Goal: Task Accomplishment & Management: Use online tool/utility

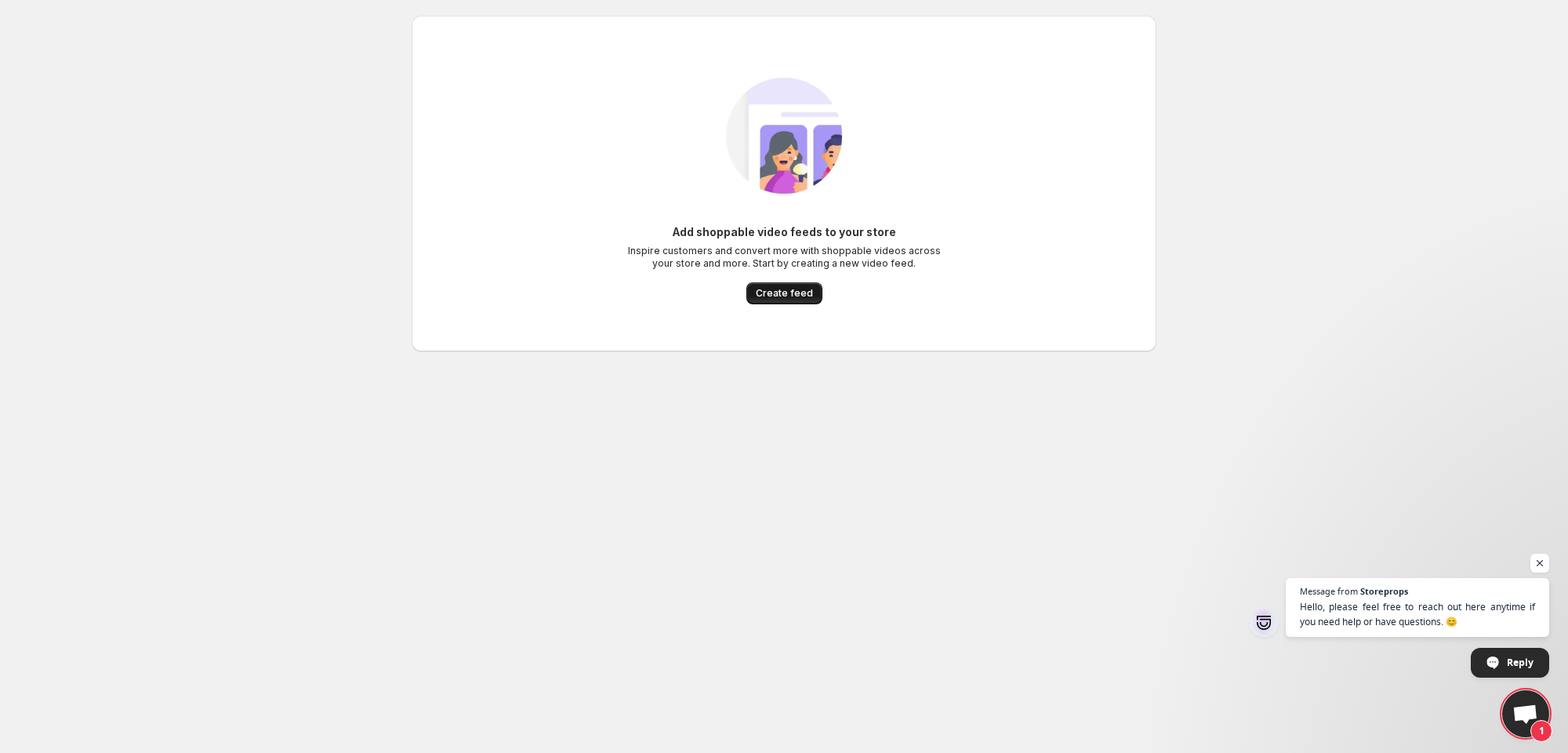
click at [791, 295] on span "Create feed" at bounding box center [784, 293] width 57 height 12
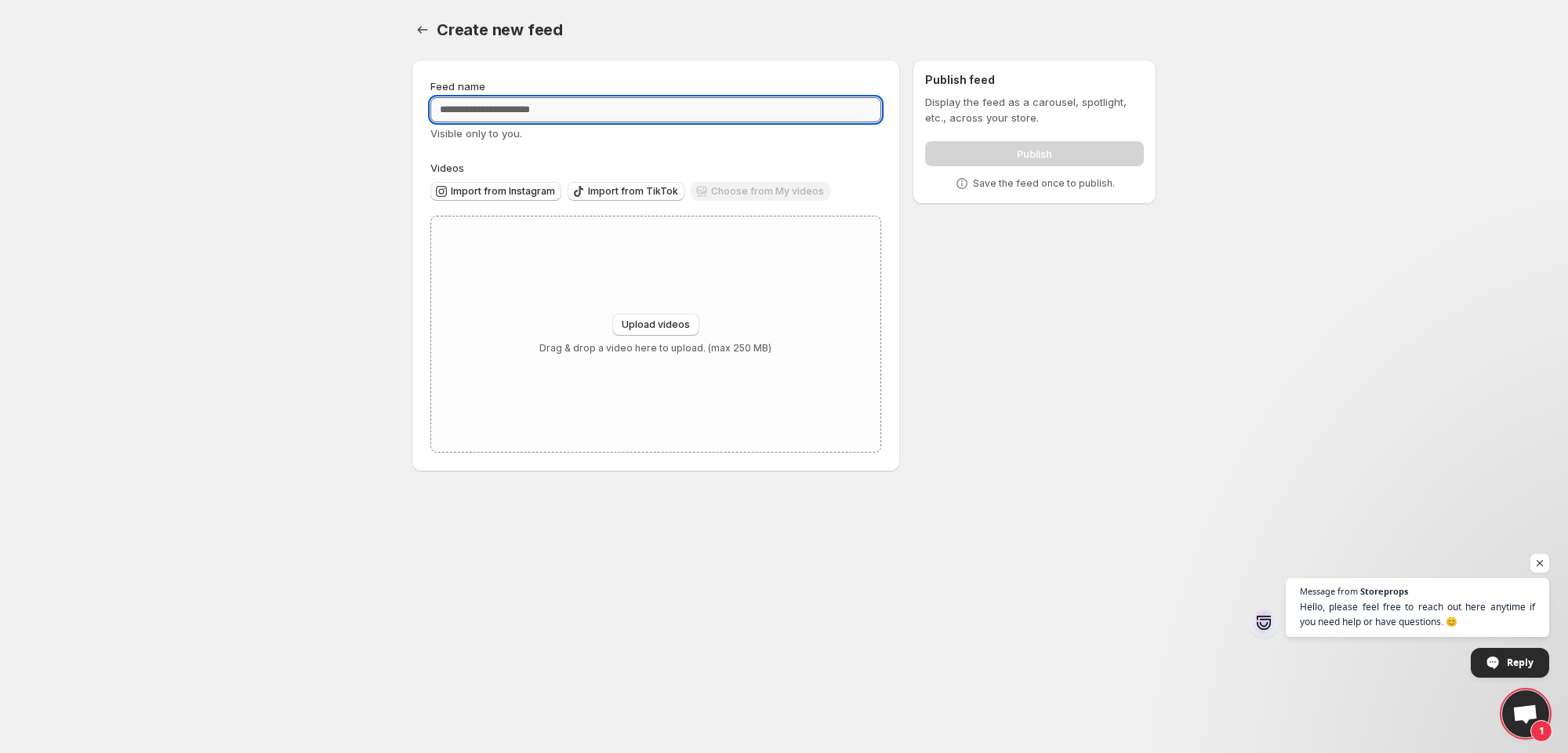
click at [562, 113] on input "Feed name" at bounding box center [656, 110] width 451 height 25
type input "**********"
click at [704, 158] on div "**********" at bounding box center [656, 265] width 451 height 374
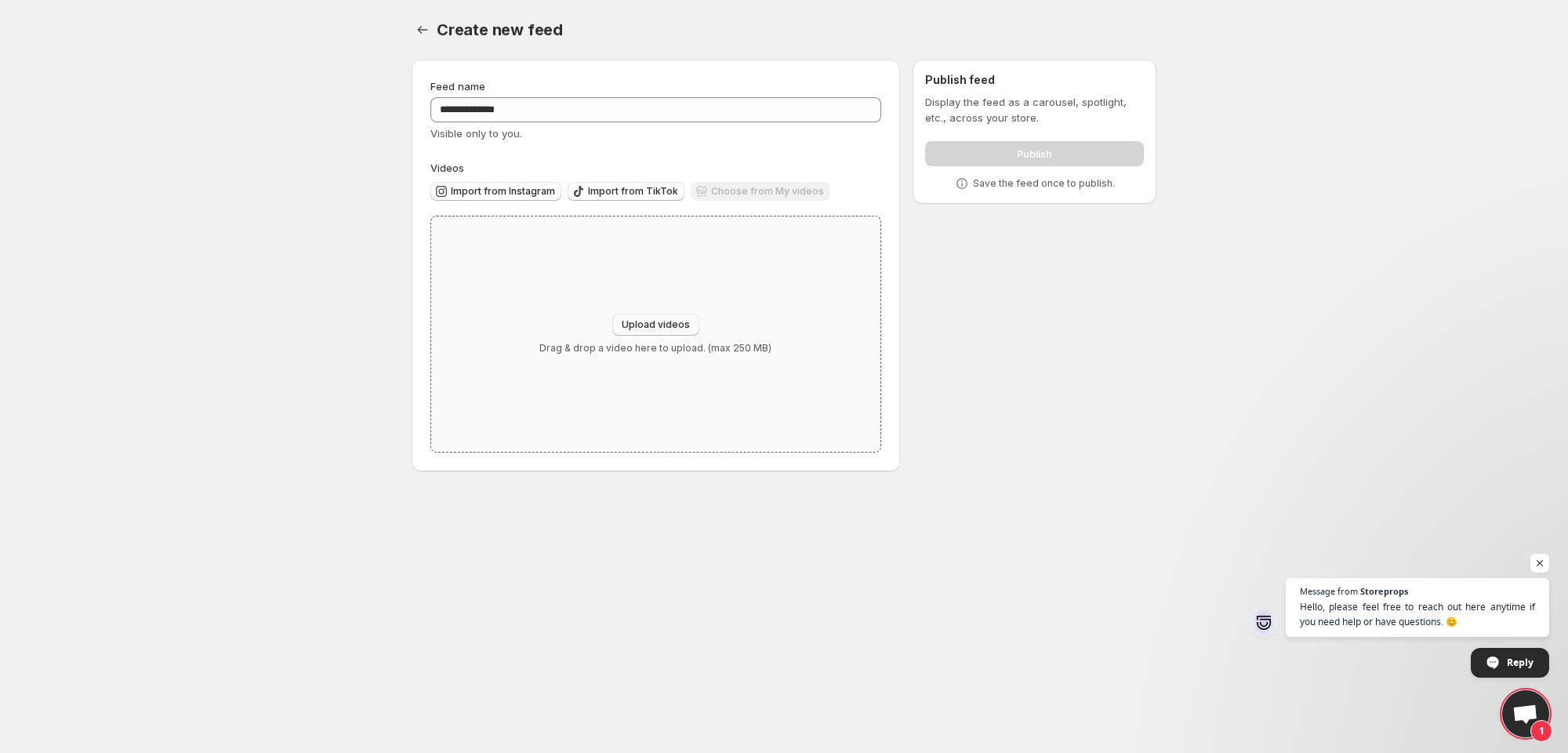
click at [660, 327] on span "Upload videos" at bounding box center [656, 324] width 68 height 12
type input "**********"
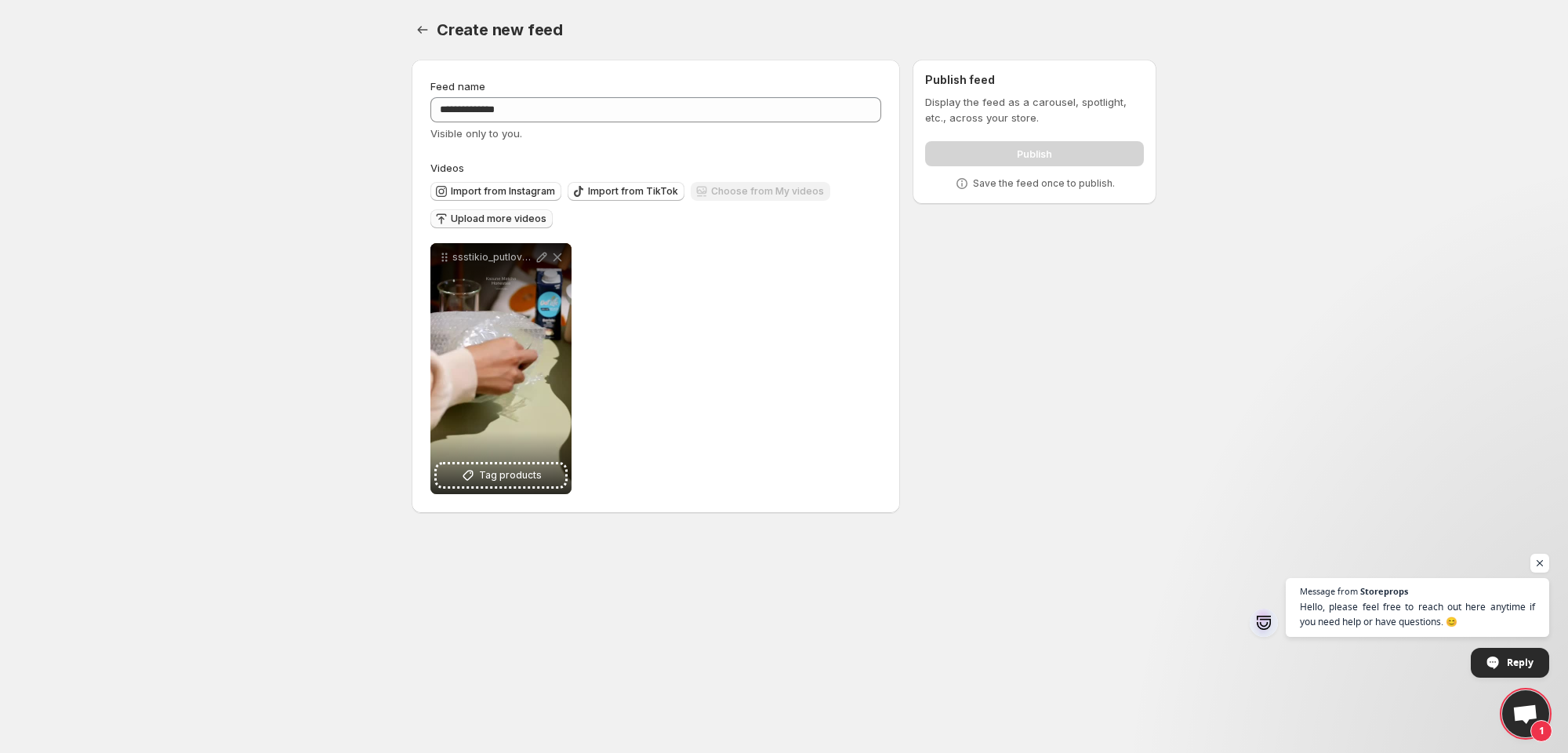
click at [503, 213] on button "Upload more videos" at bounding box center [491, 218] width 122 height 19
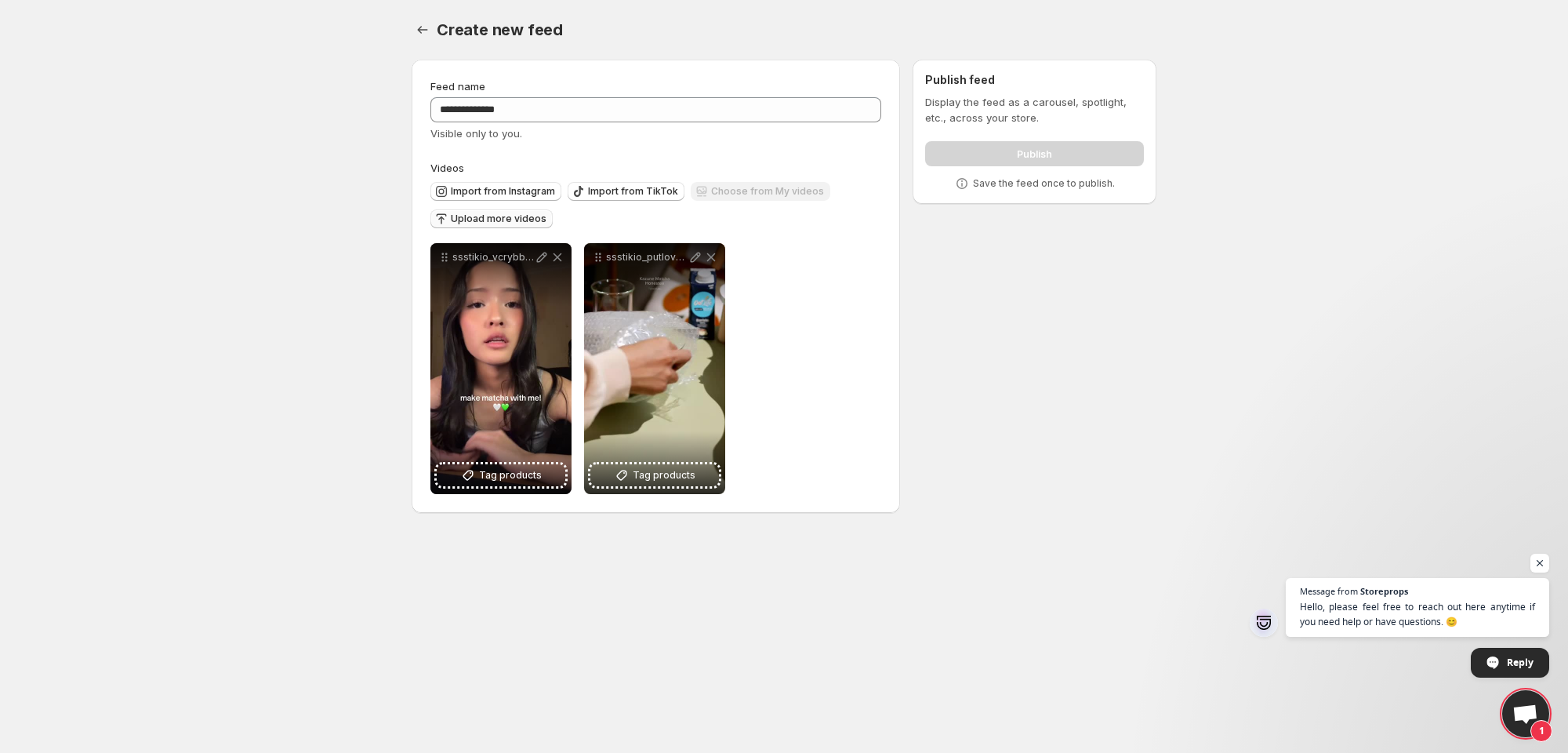
click at [483, 222] on span "Upload more videos" at bounding box center [499, 218] width 96 height 12
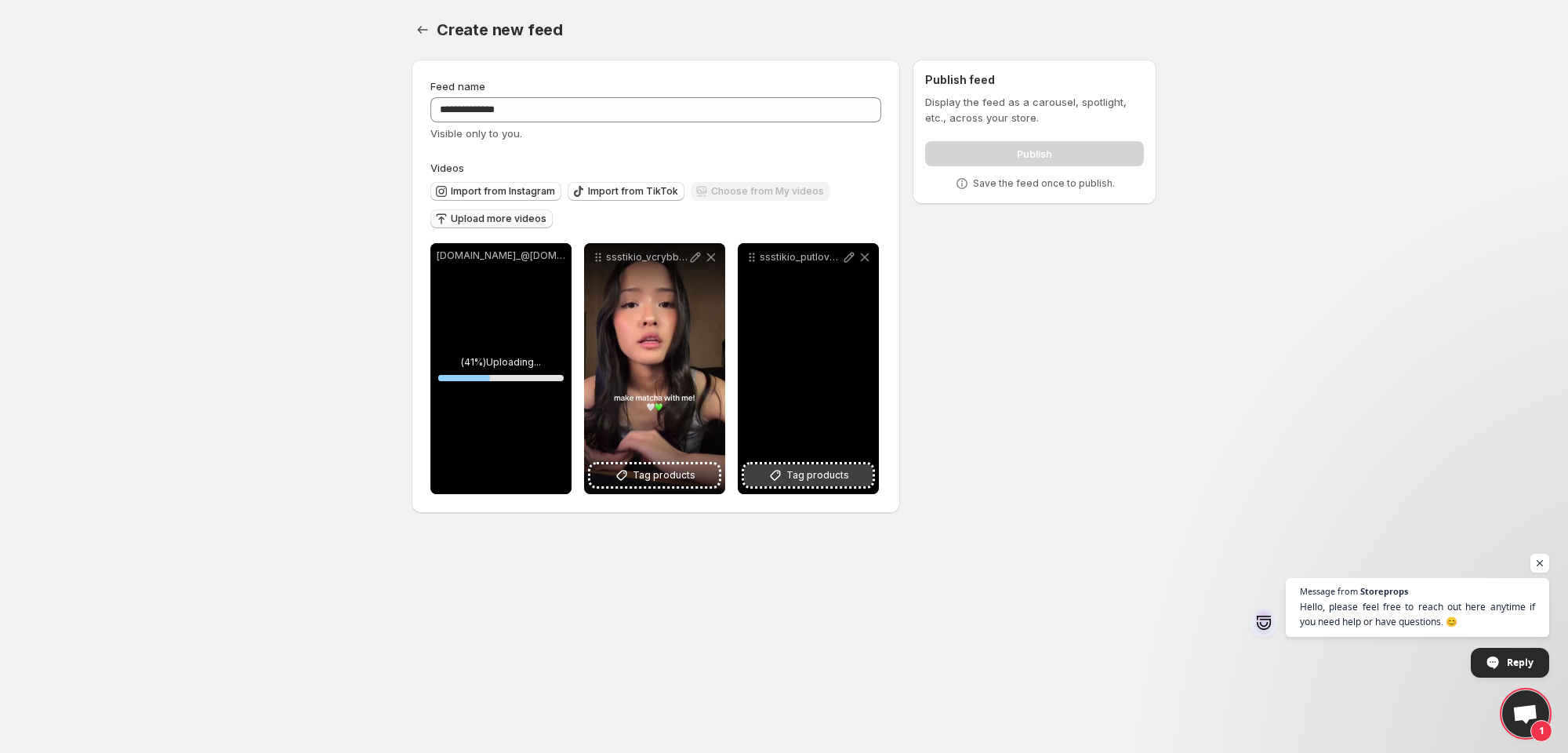
click at [805, 477] on span "Tag products" at bounding box center [817, 474] width 63 height 16
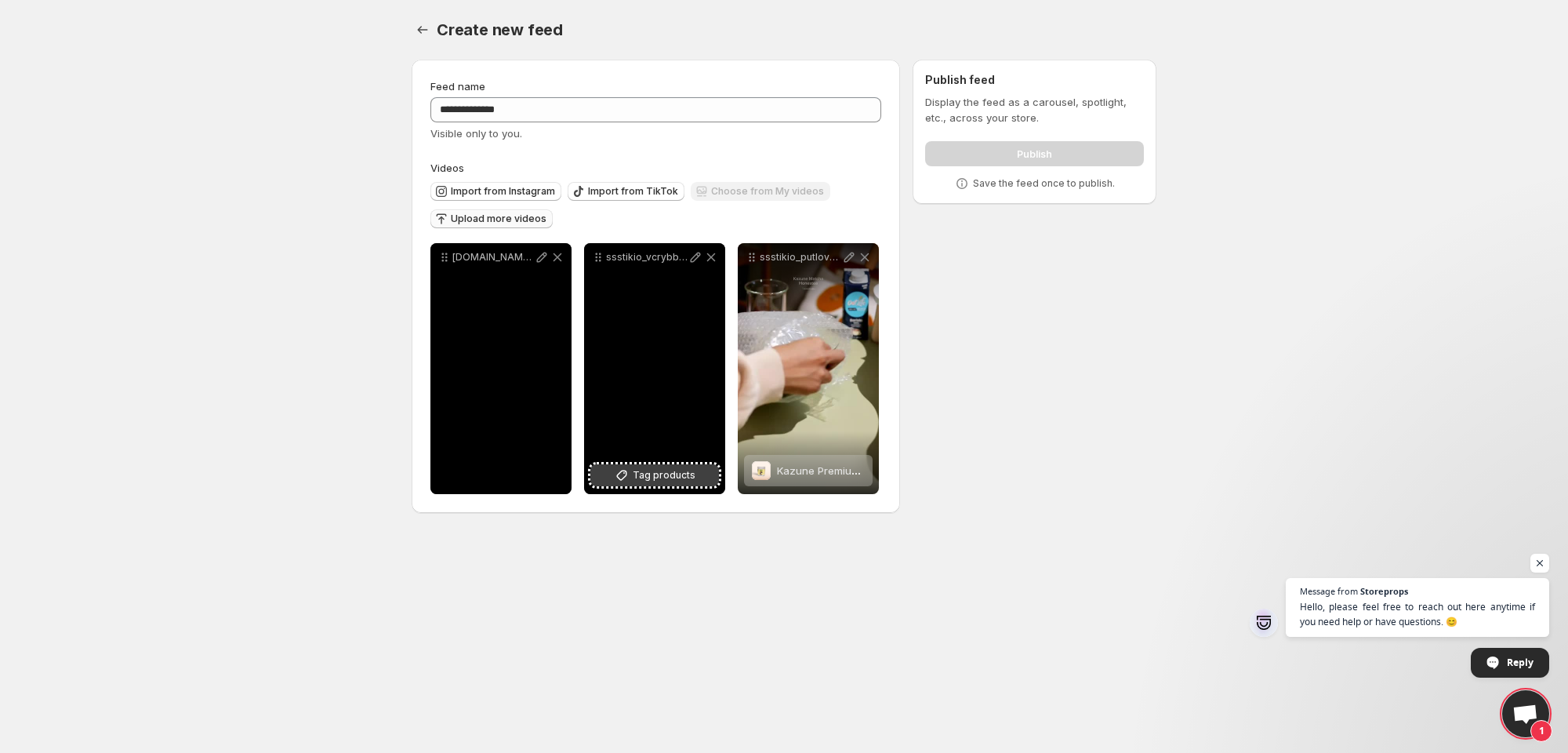
click at [675, 476] on span "Tag products" at bounding box center [664, 474] width 63 height 16
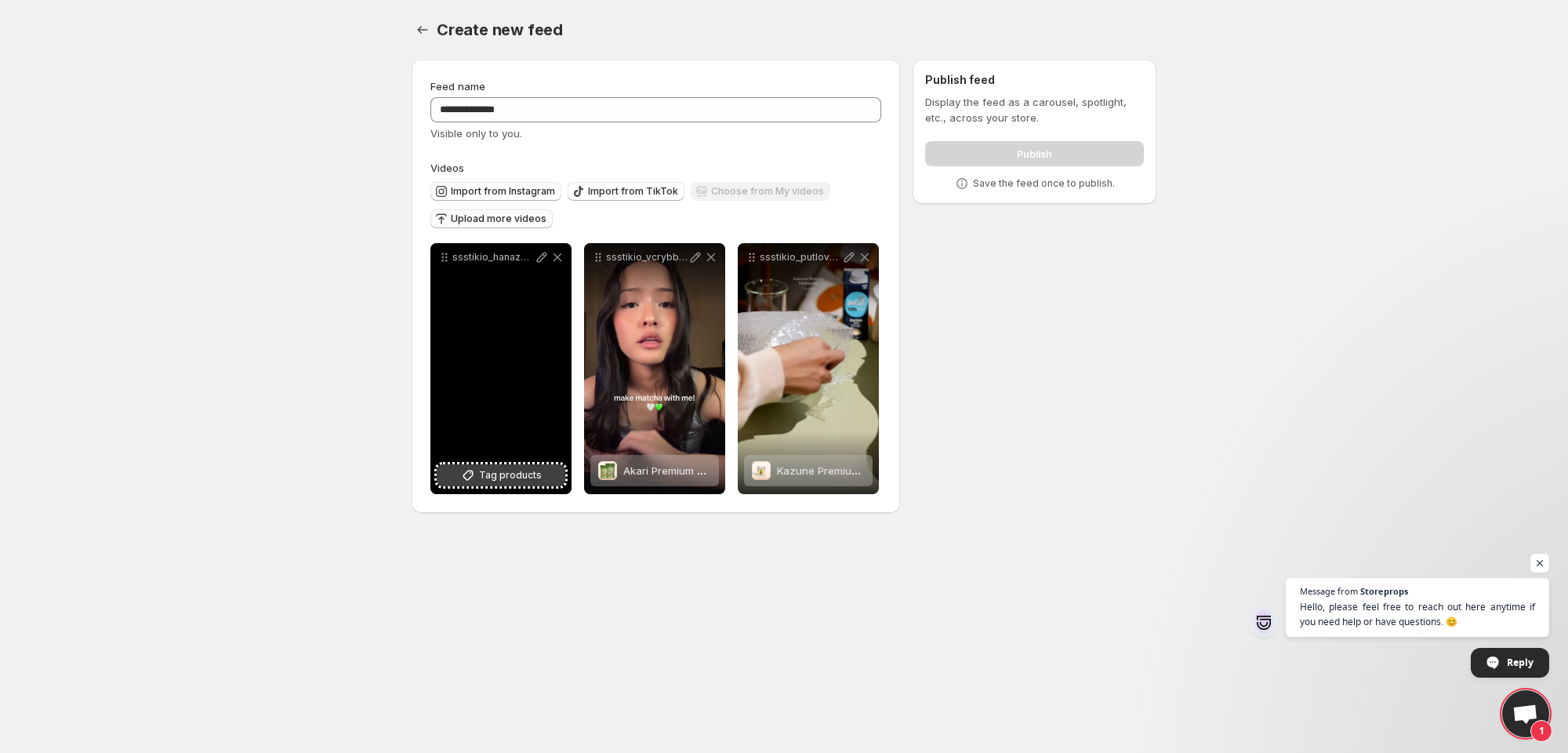
click at [501, 479] on span "Tag products" at bounding box center [510, 474] width 63 height 16
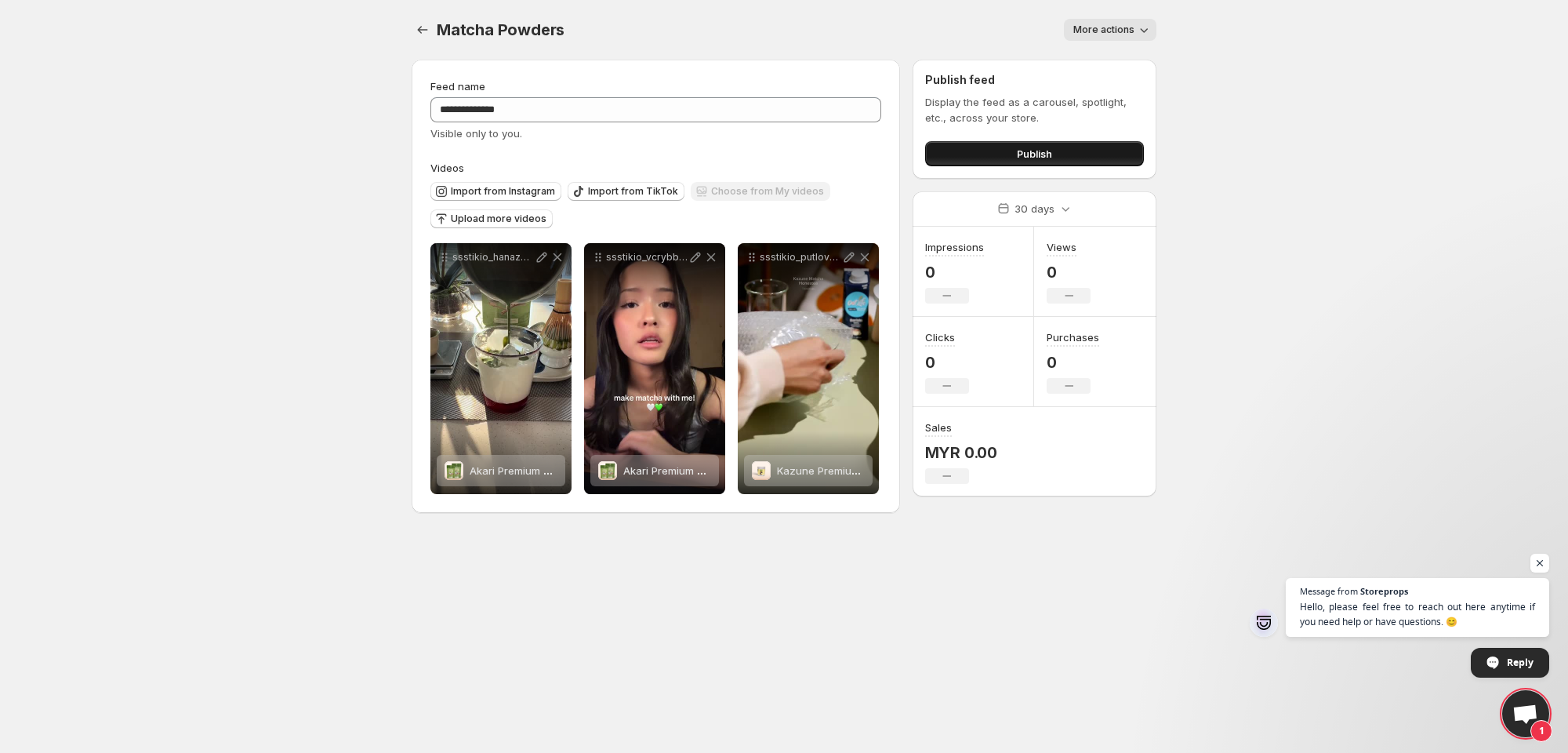
click at [1070, 144] on button "Publish" at bounding box center [1033, 153] width 219 height 25
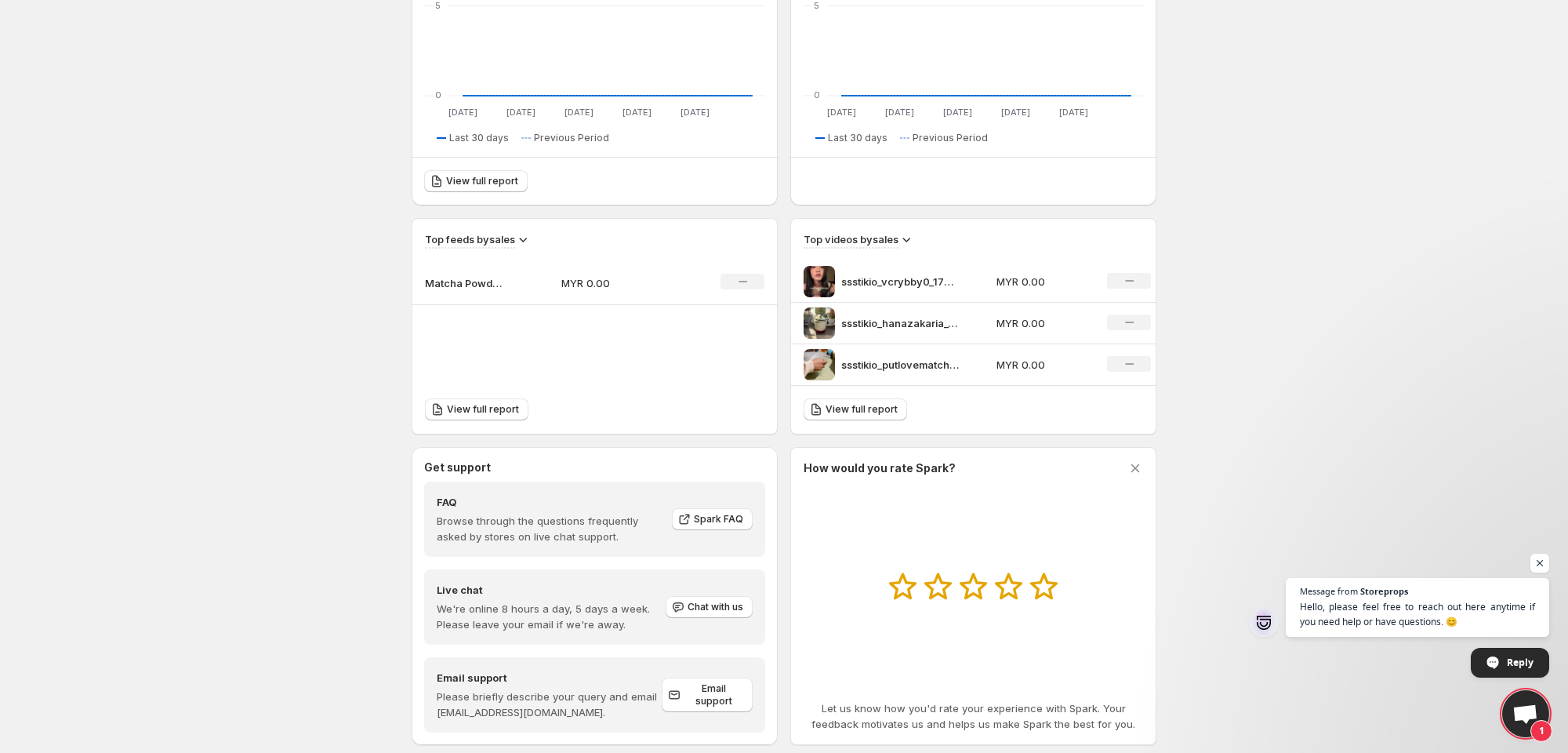
scroll to position [335, 0]
click at [490, 286] on p "Matcha Powders" at bounding box center [464, 283] width 79 height 16
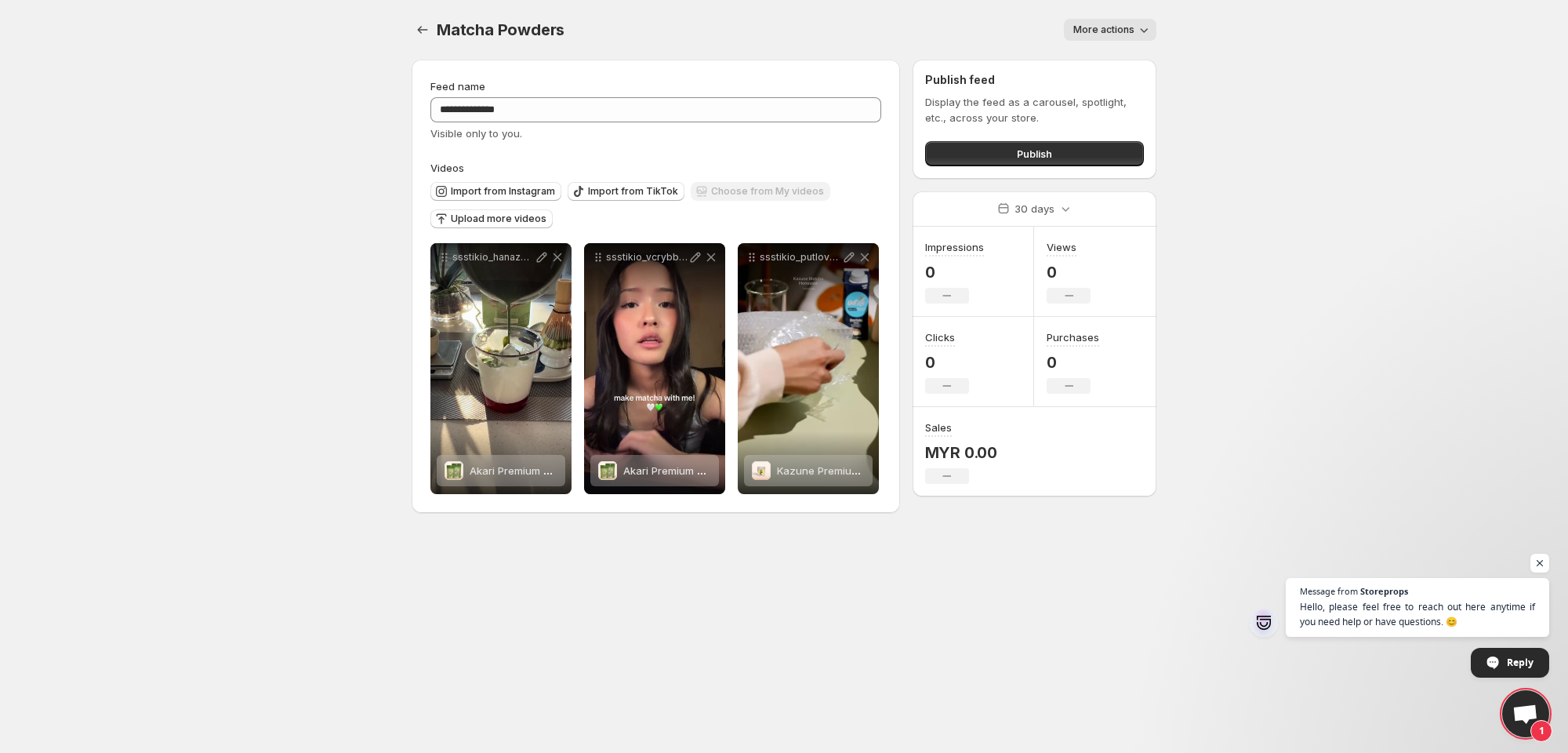
click at [1113, 31] on span "More actions" at bounding box center [1103, 29] width 61 height 12
click at [1248, 151] on body "**********" at bounding box center [784, 376] width 1568 height 753
click at [626, 188] on span "Import from TikTok" at bounding box center [633, 190] width 90 height 12
click at [624, 188] on span "Import from TikTok" at bounding box center [633, 190] width 90 height 12
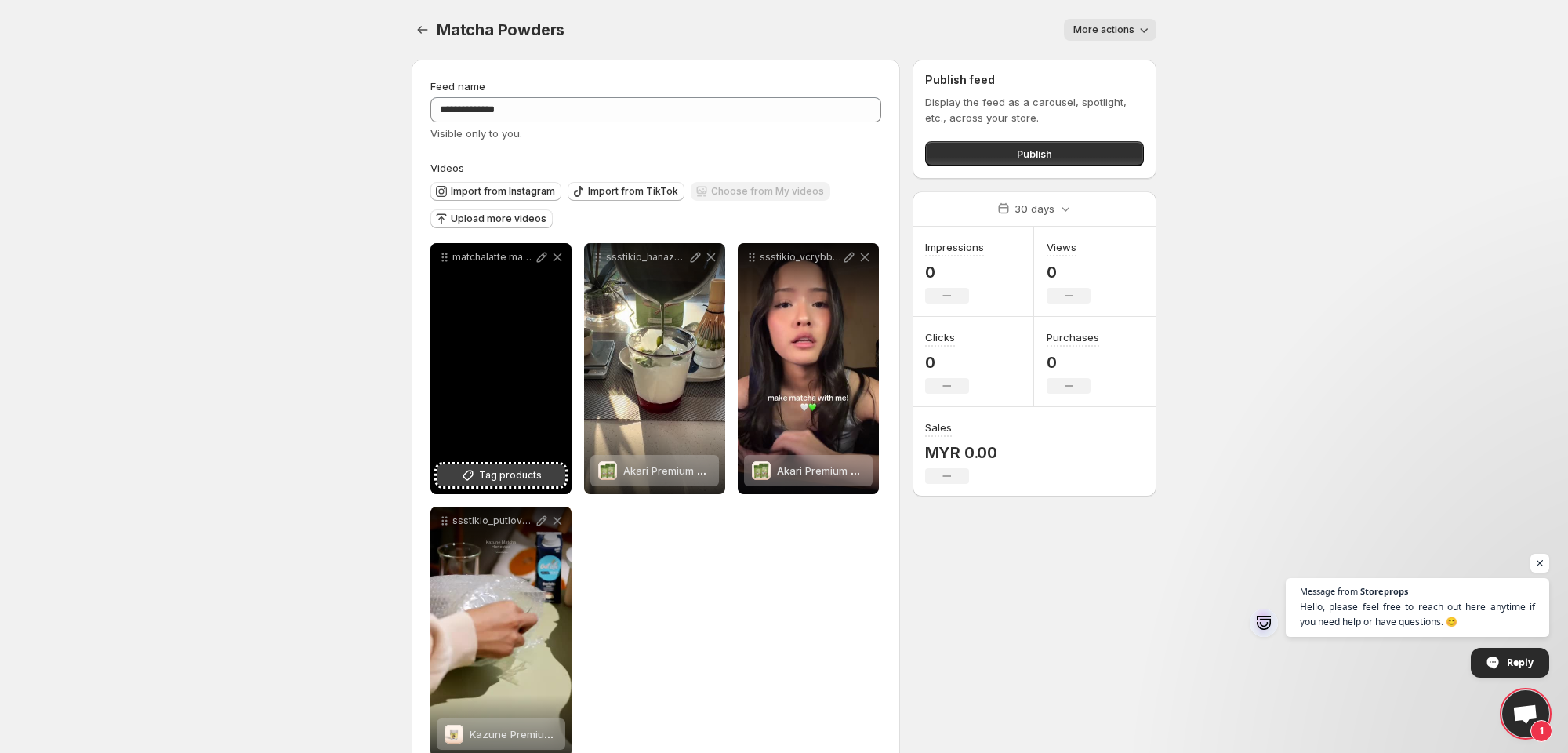
click at [480, 468] on button "Tag products" at bounding box center [501, 474] width 128 height 22
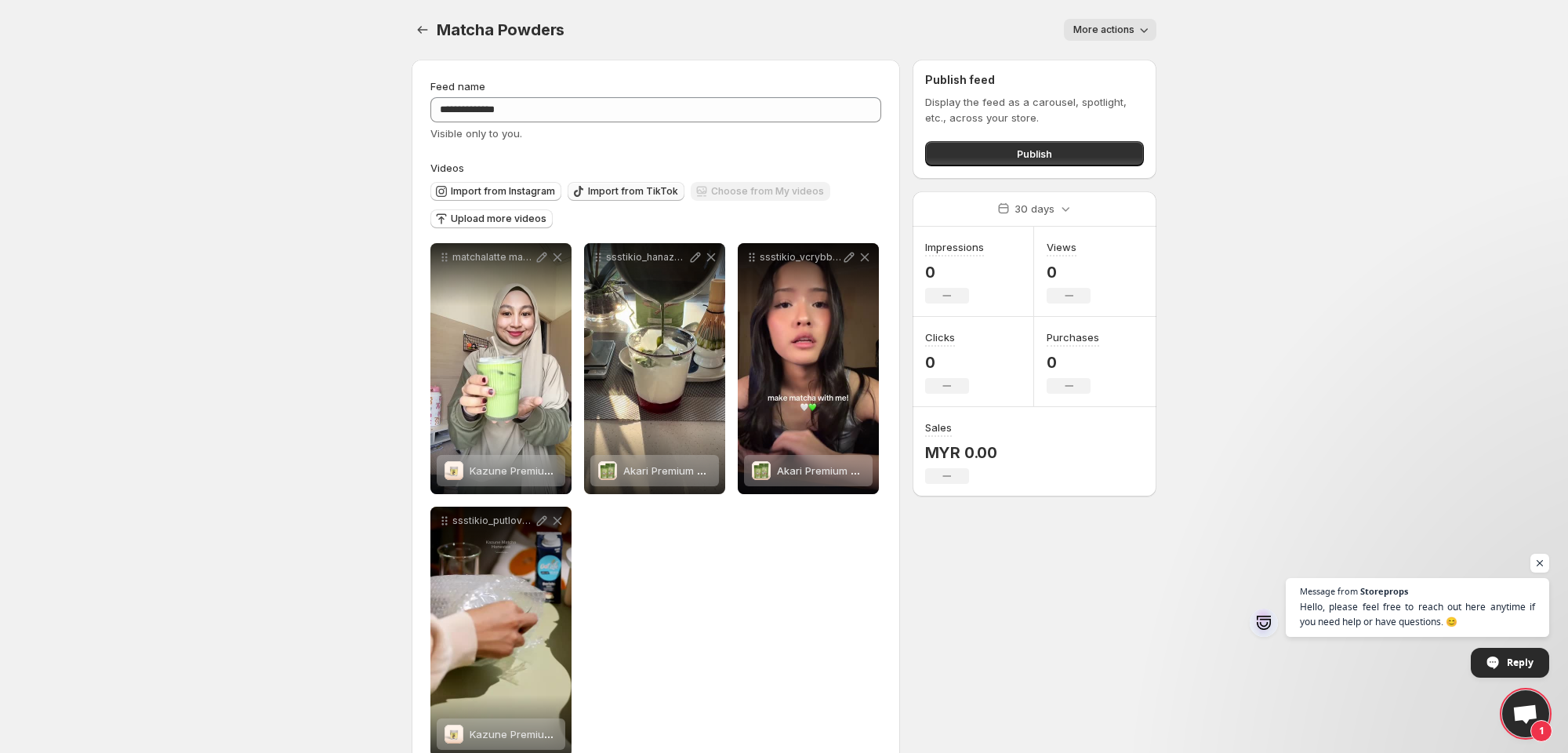
click at [654, 188] on span "Import from TikTok" at bounding box center [633, 190] width 90 height 12
click at [605, 197] on span "Import from TikTok" at bounding box center [633, 190] width 90 height 12
click at [610, 187] on span "Import from TikTok" at bounding box center [633, 190] width 90 height 12
click at [619, 193] on span "Import from TikTok" at bounding box center [633, 190] width 90 height 12
click at [1024, 165] on button "Publish" at bounding box center [1033, 153] width 219 height 25
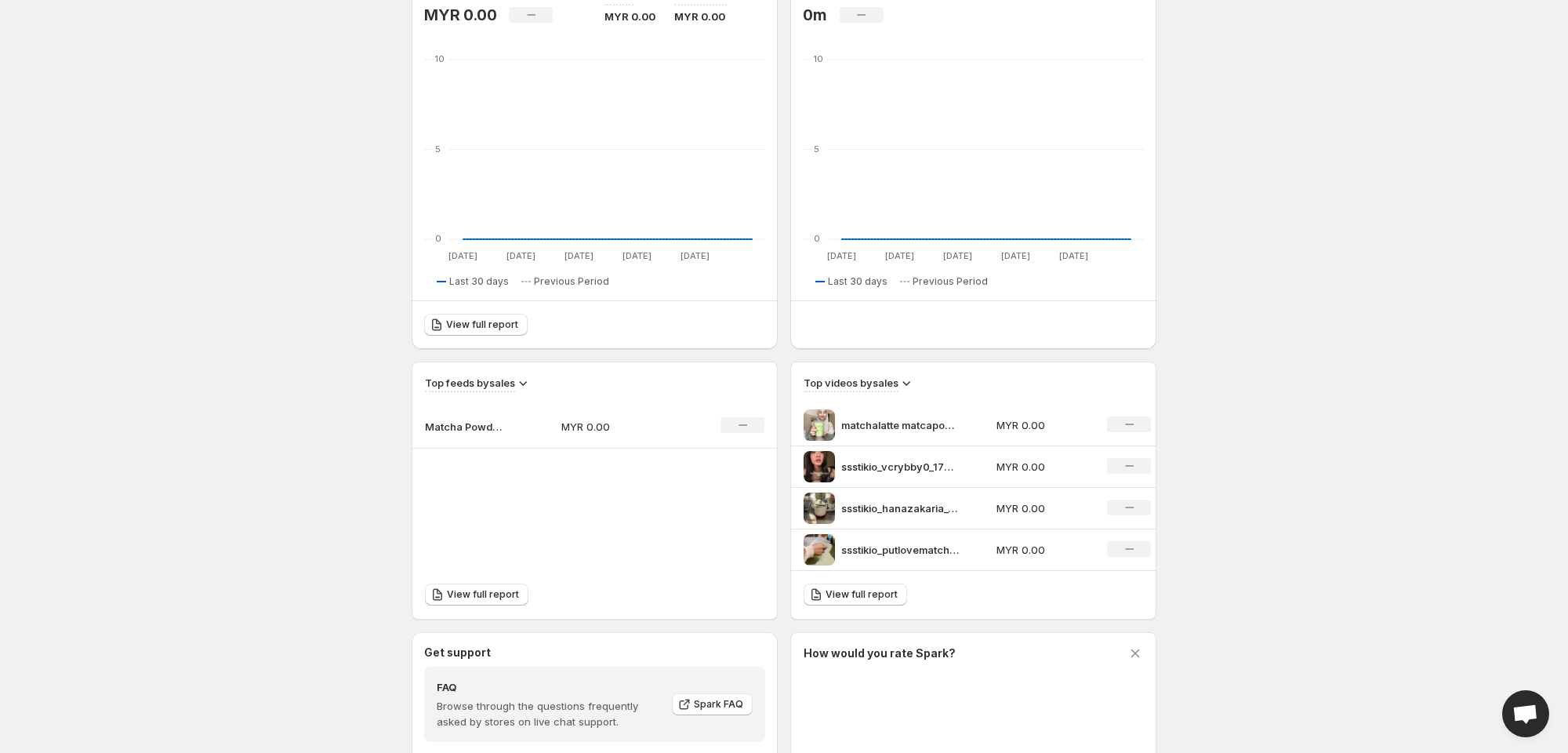
scroll to position [193, 0]
click at [452, 424] on p "Matcha Powders" at bounding box center [464, 426] width 79 height 16
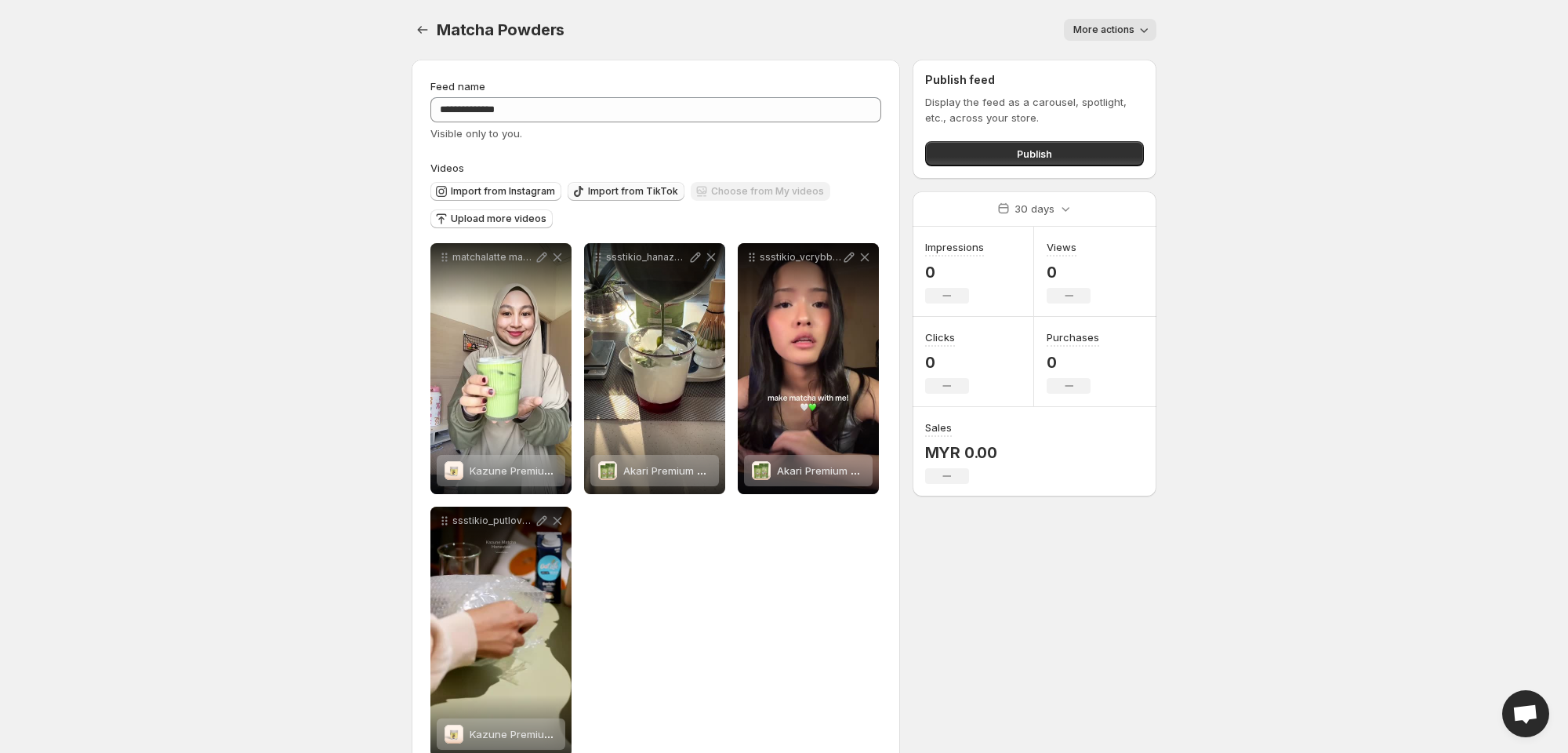
click at [596, 189] on span "Import from TikTok" at bounding box center [633, 190] width 90 height 12
click at [649, 195] on span "Import from TikTok" at bounding box center [633, 190] width 90 height 12
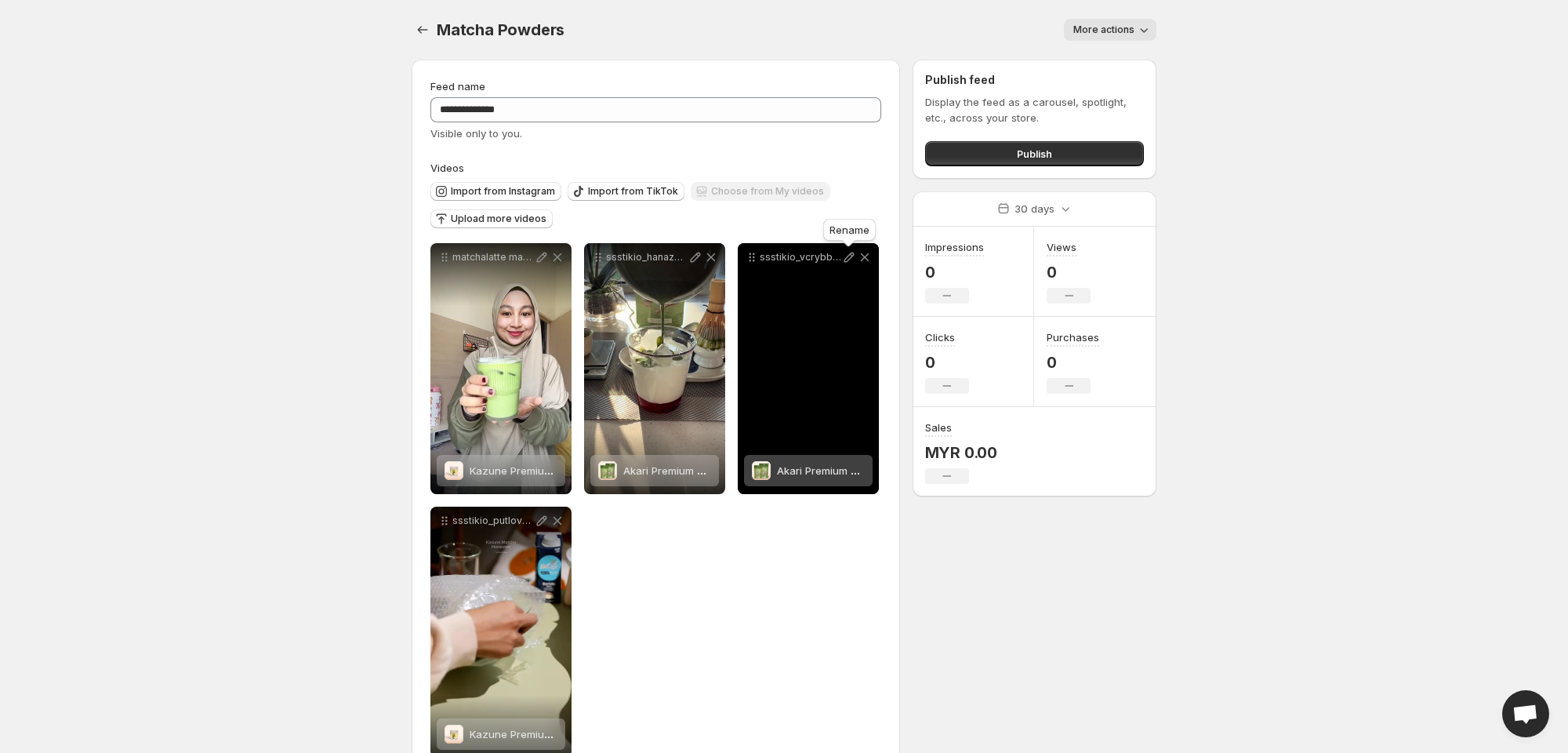
click at [849, 259] on icon at bounding box center [849, 257] width 10 height 10
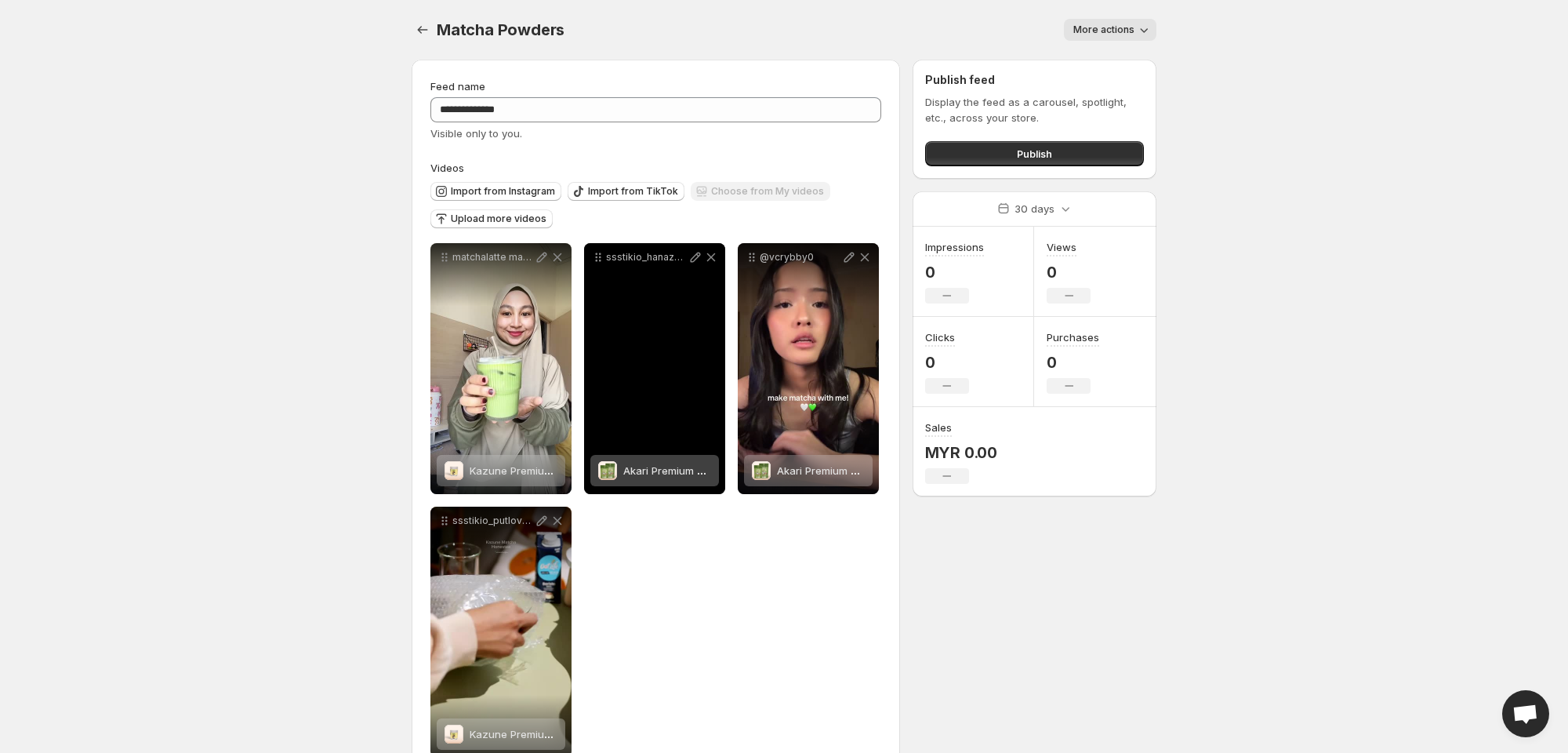
click at [697, 261] on icon at bounding box center [695, 257] width 16 height 16
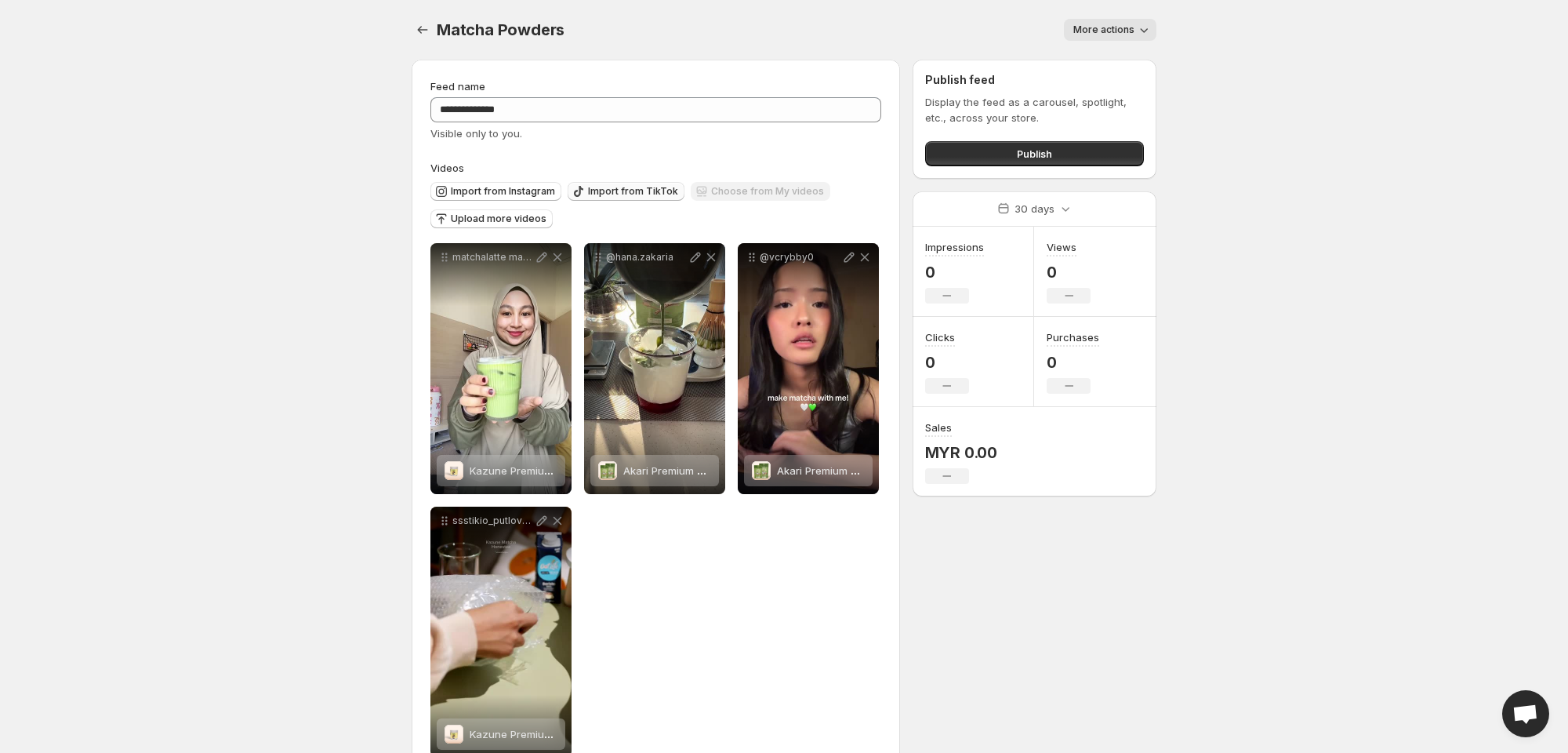
click at [627, 184] on button "Import from TikTok" at bounding box center [626, 191] width 117 height 19
click at [649, 184] on button "Import from TikTok" at bounding box center [626, 191] width 117 height 19
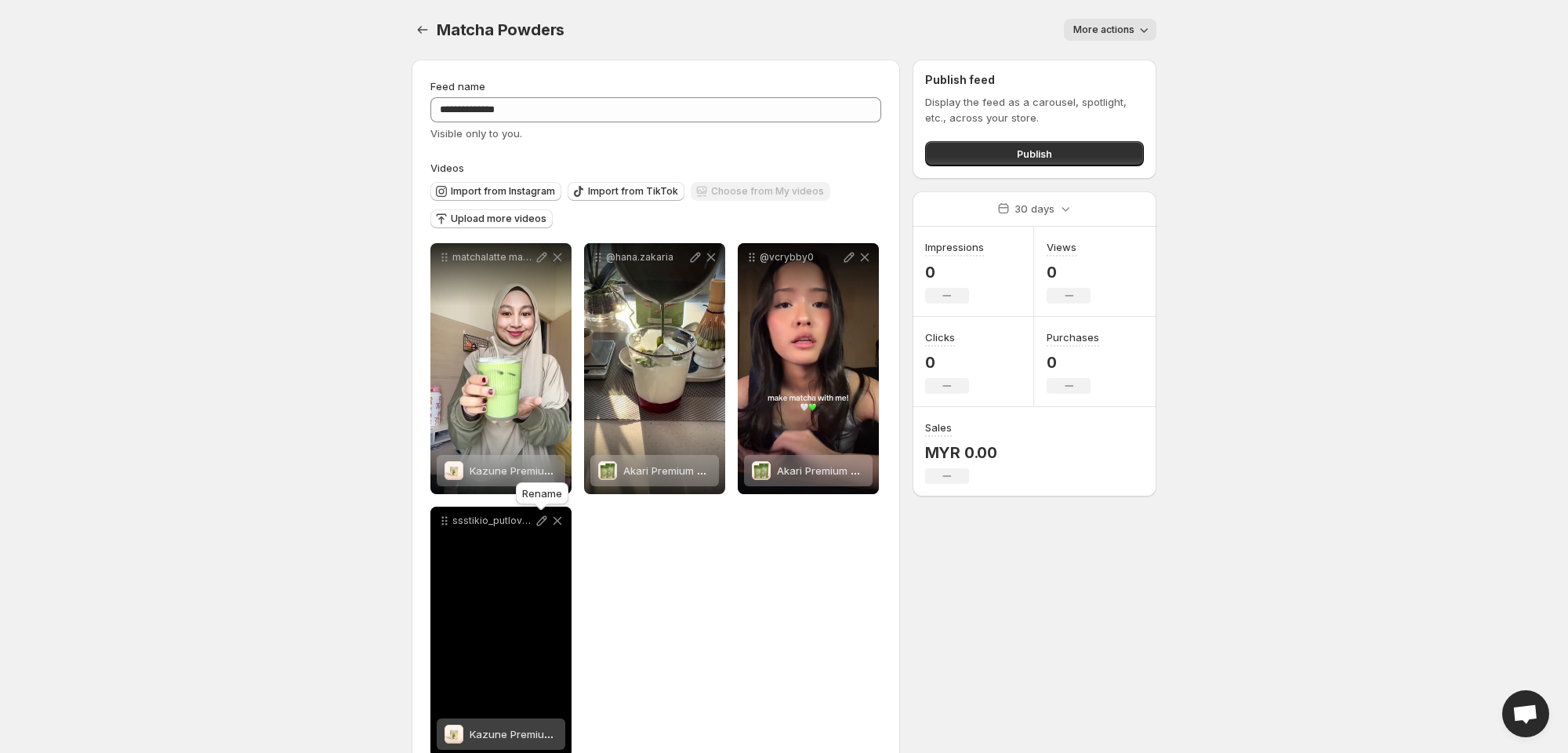
click at [538, 523] on icon at bounding box center [541, 520] width 16 height 16
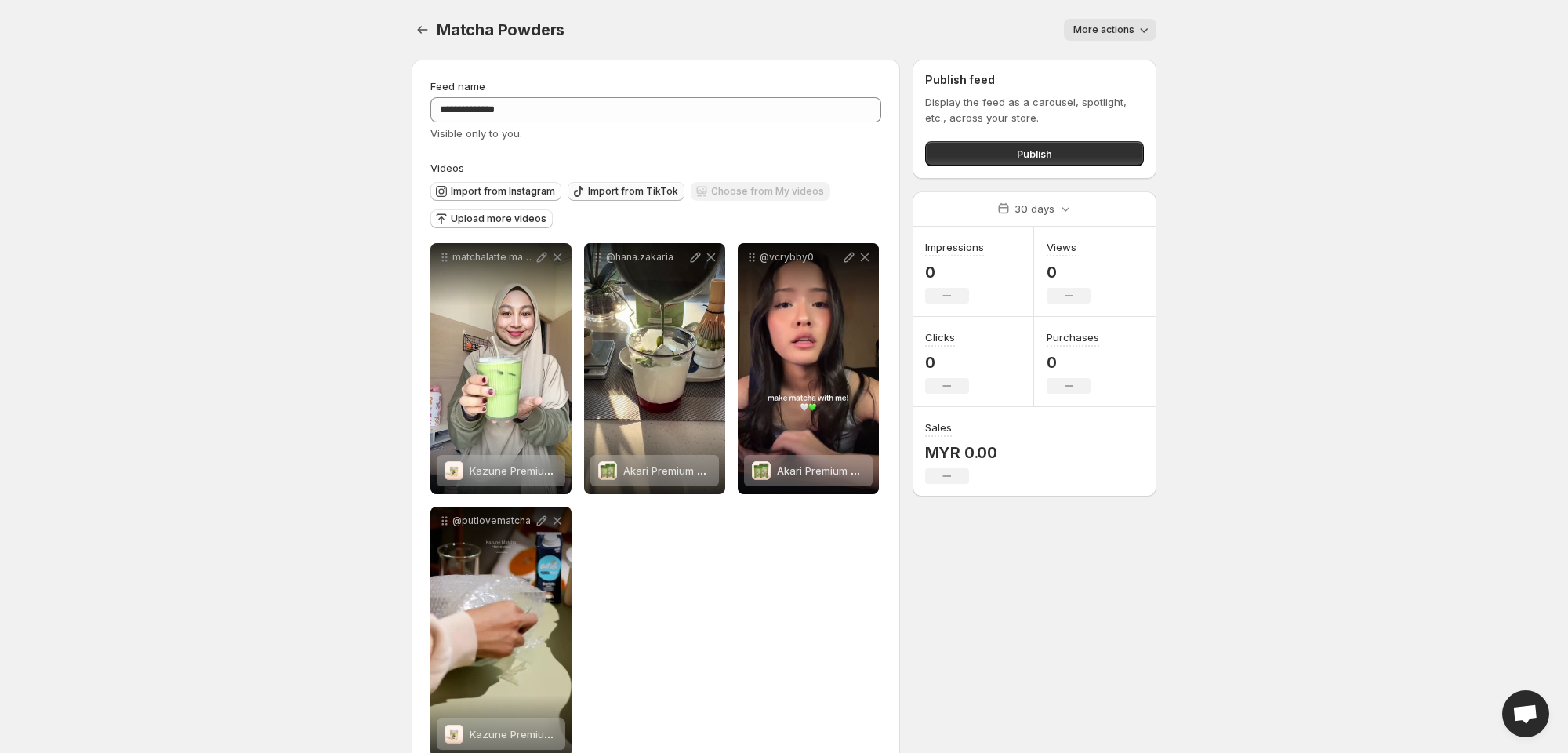
click at [650, 196] on span "Import from TikTok" at bounding box center [633, 190] width 90 height 12
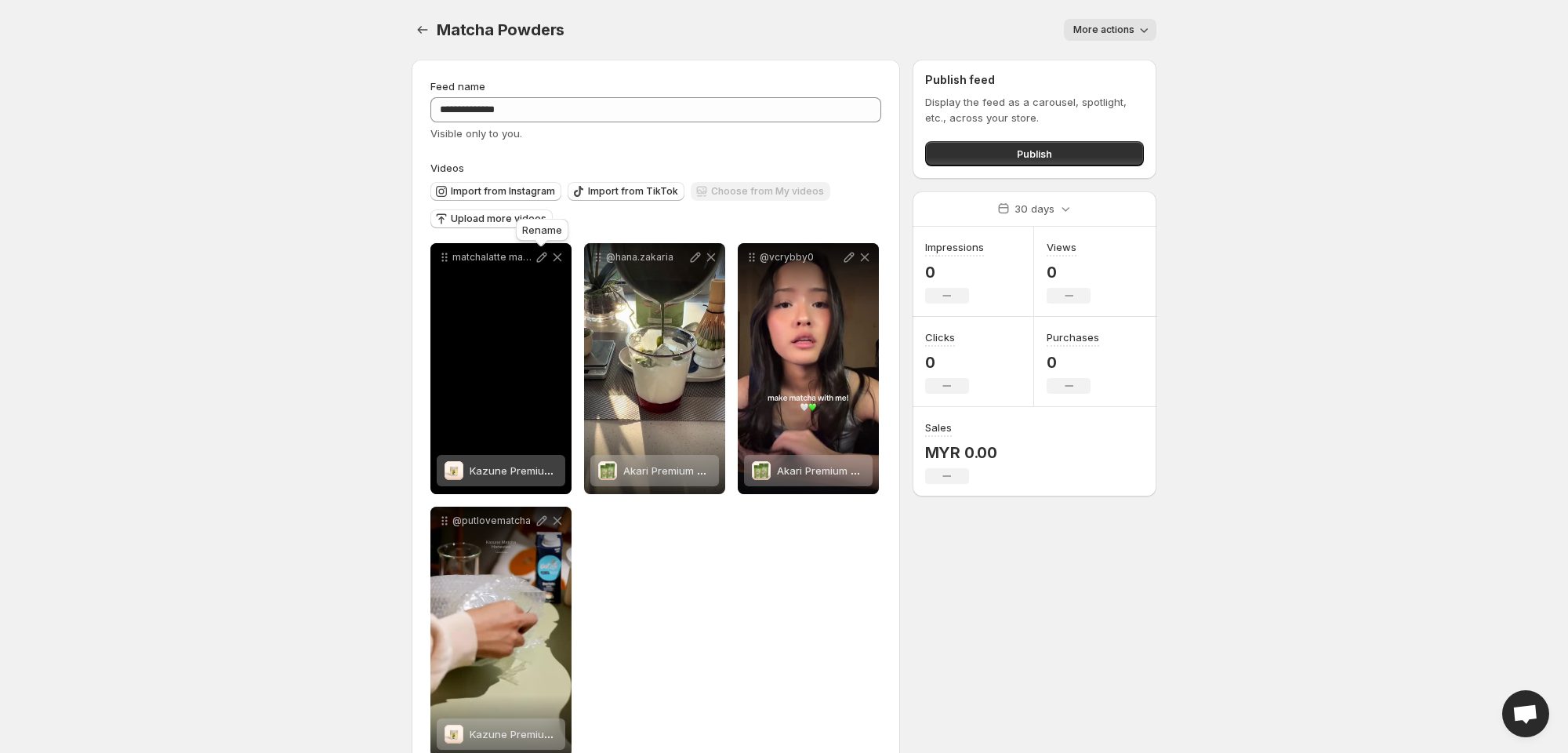
click at [536, 256] on icon at bounding box center [541, 257] width 16 height 16
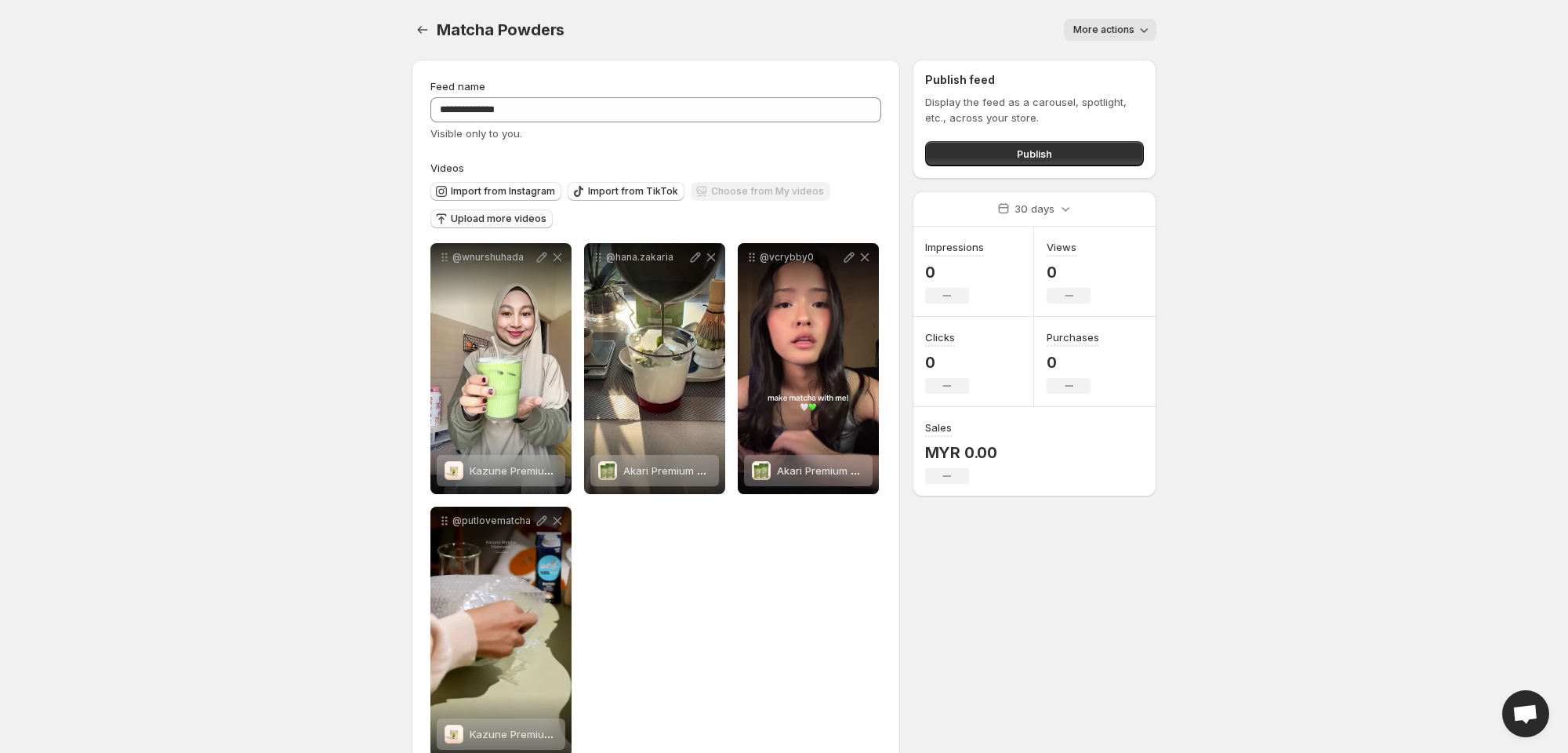
click at [505, 219] on span "Upload more videos" at bounding box center [499, 218] width 96 height 12
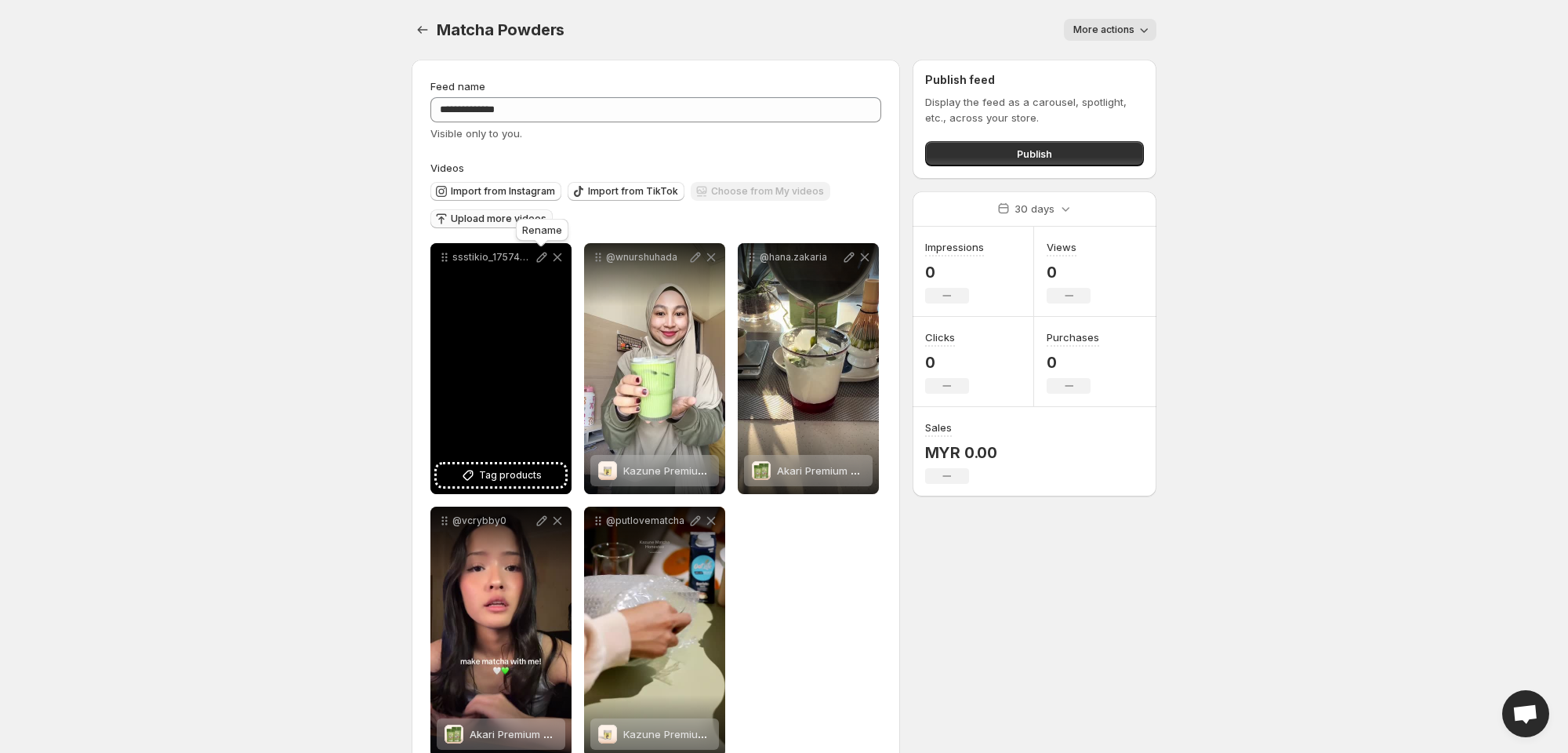
click at [539, 261] on icon at bounding box center [542, 257] width 10 height 10
click at [505, 475] on span "Tag products" at bounding box center [510, 474] width 63 height 16
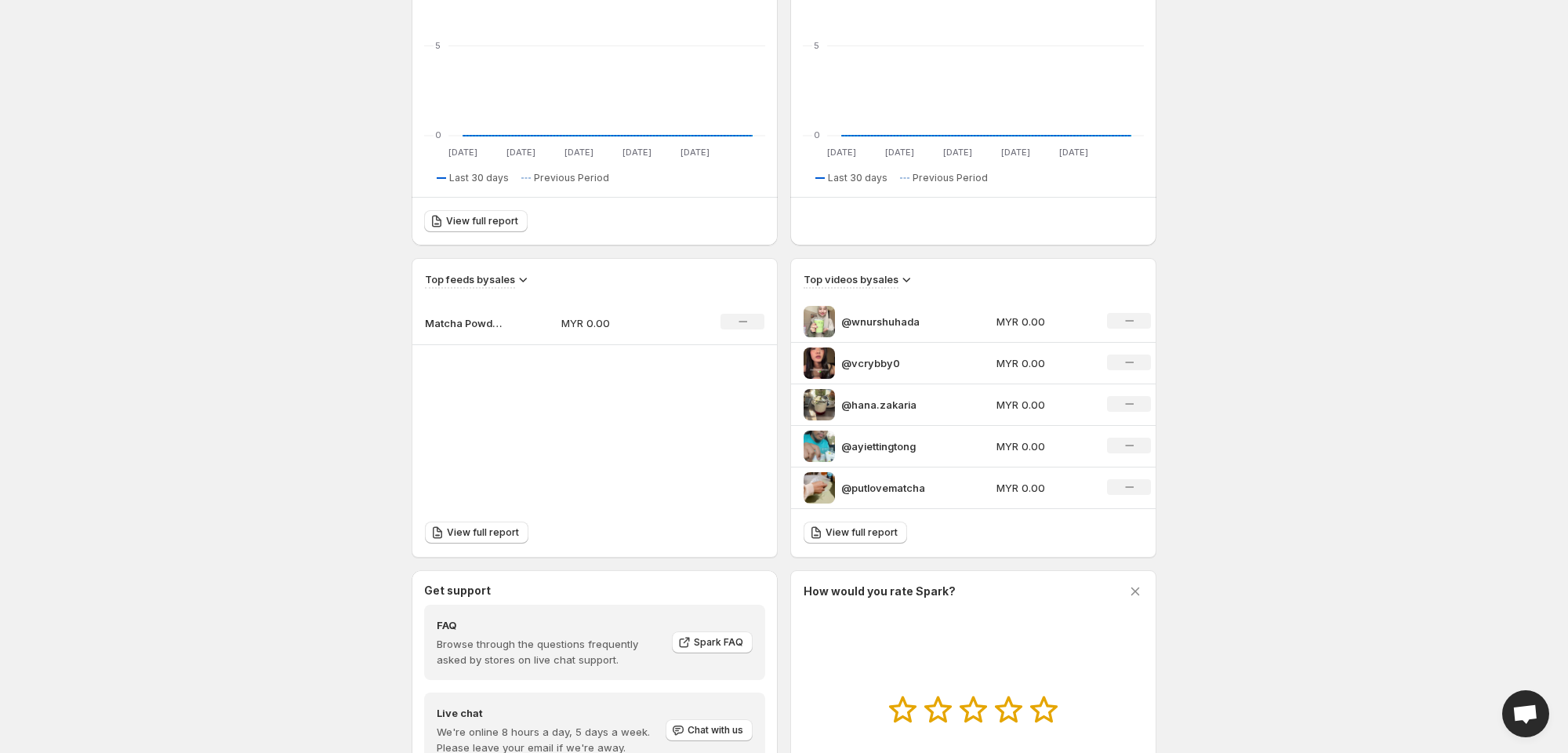
scroll to position [449, 0]
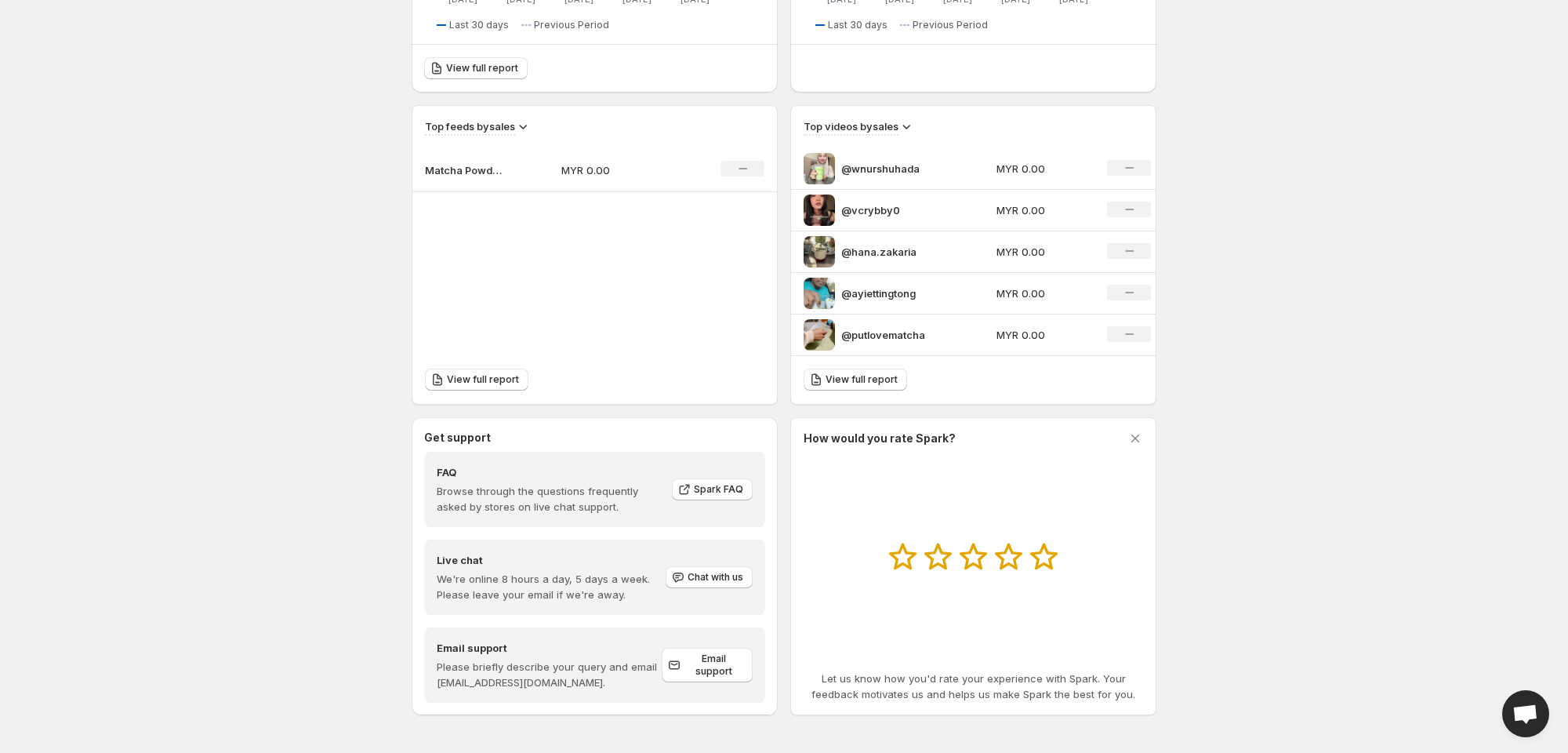
click at [460, 166] on p "Matcha Powders" at bounding box center [464, 170] width 79 height 16
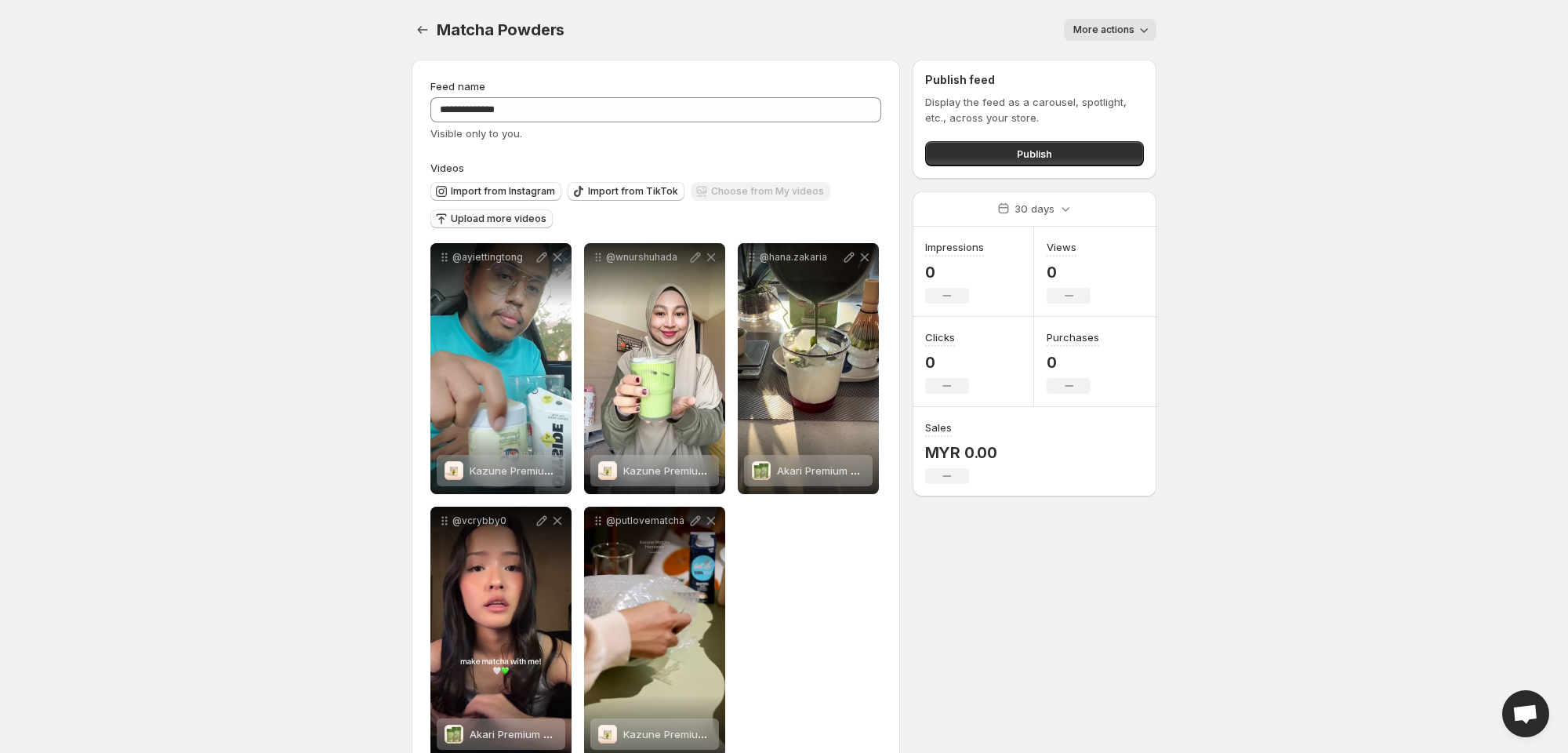
click at [529, 218] on span "Upload more videos" at bounding box center [499, 218] width 96 height 12
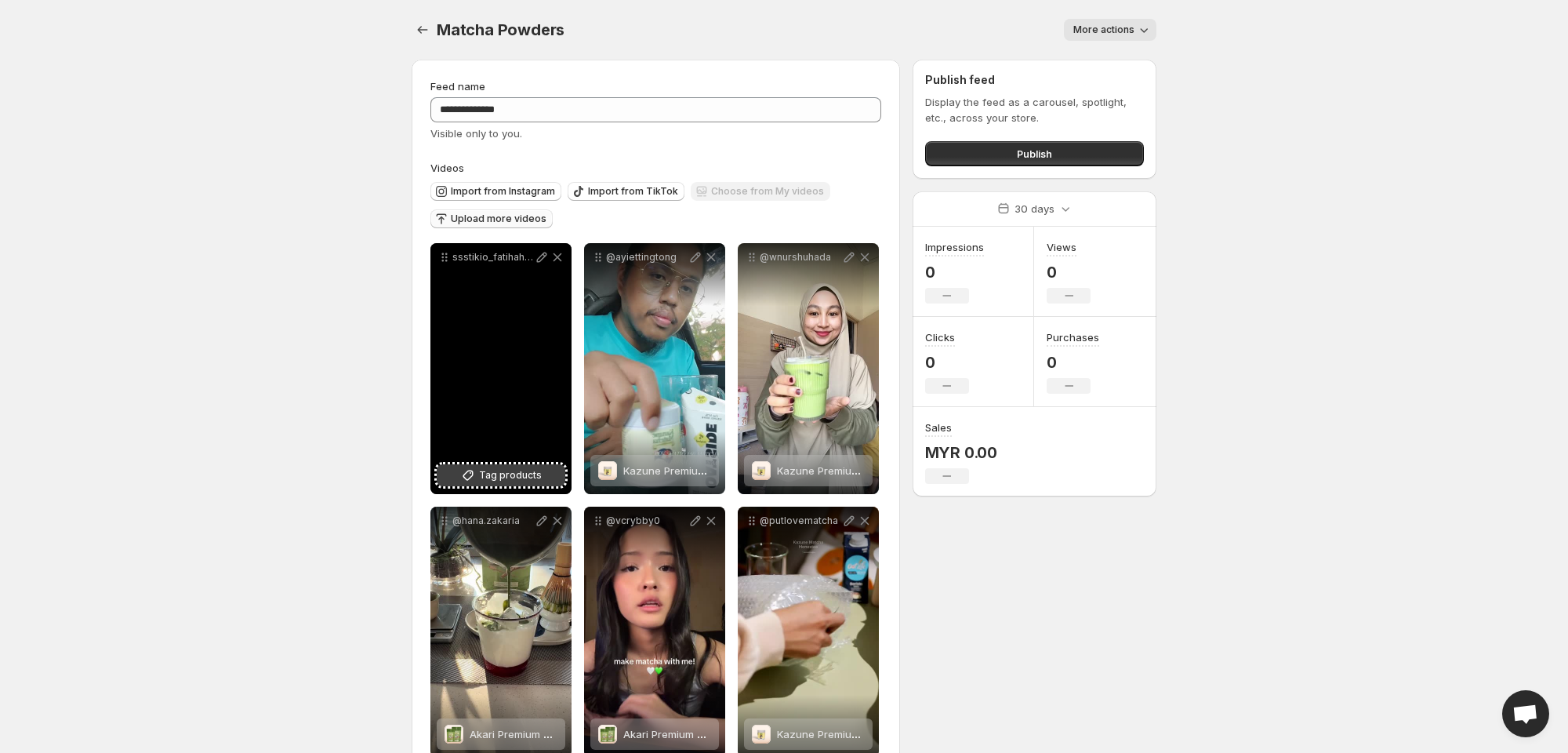
click at [515, 475] on span "Tag products" at bounding box center [510, 474] width 63 height 16
click at [537, 260] on icon at bounding box center [542, 257] width 10 height 10
